Goal: Find specific page/section: Find specific page/section

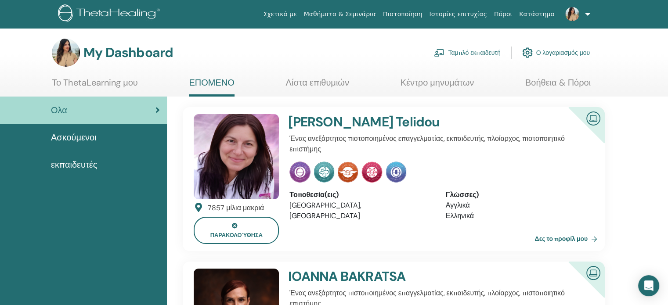
click at [566, 14] on span at bounding box center [572, 13] width 21 height 7
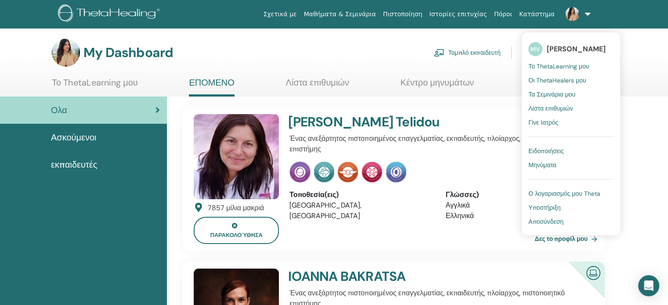
click at [550, 81] on span "Οι ThetaHealers μου" at bounding box center [558, 80] width 58 height 8
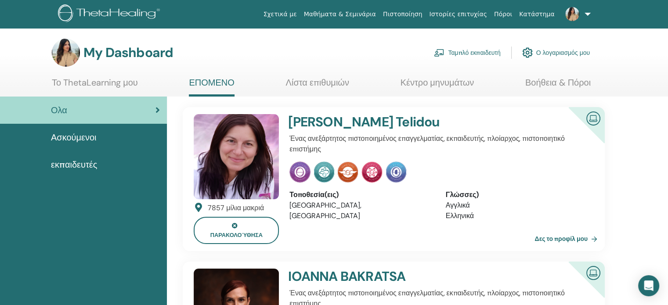
click at [586, 15] on link at bounding box center [577, 14] width 36 height 28
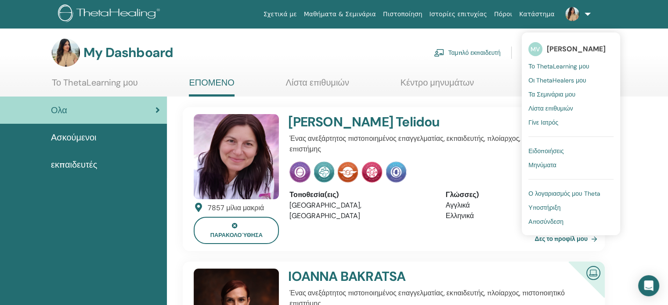
click at [543, 68] on span "Το ThetaLearning μου" at bounding box center [559, 66] width 61 height 8
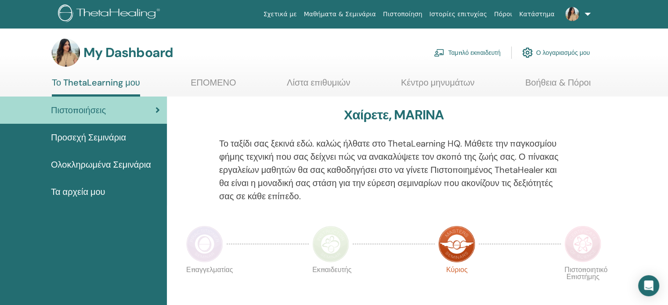
click at [87, 139] on span "Προσεχή Σεμινάρια" at bounding box center [88, 137] width 75 height 13
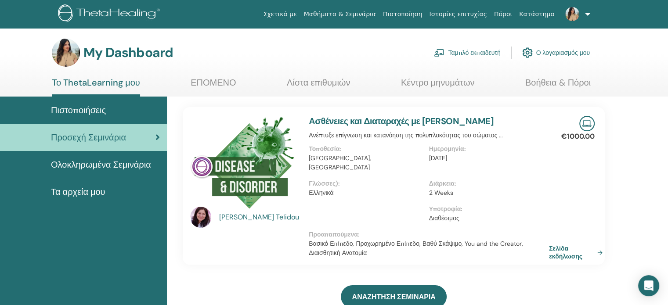
click at [380, 16] on link "Μαθήματα & Σεμινάρια" at bounding box center [340, 14] width 79 height 16
click at [463, 51] on link "Ταμπλό εκπαιδευτή" at bounding box center [467, 52] width 66 height 19
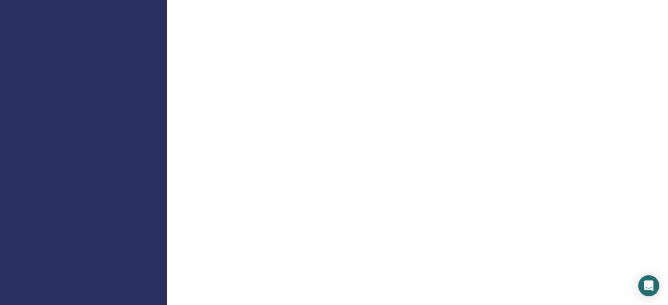
scroll to position [308, 0]
